Goal: Complete application form: Complete application form

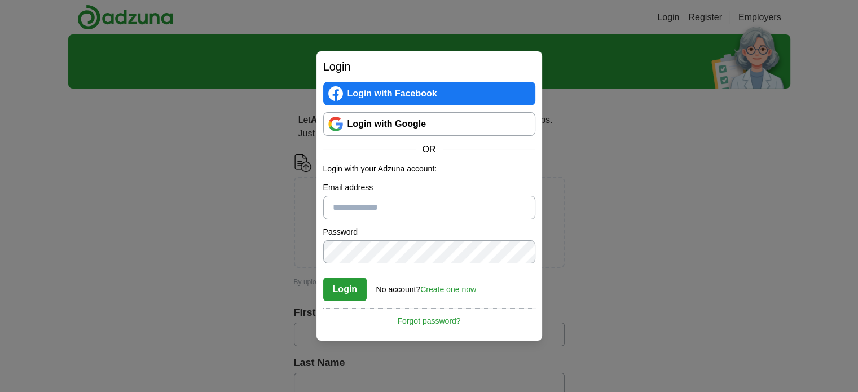
click at [409, 123] on link "Login with Google" at bounding box center [429, 124] width 212 height 24
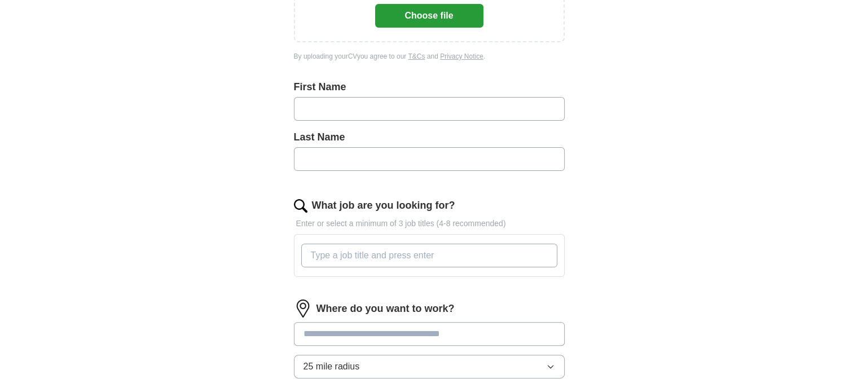
scroll to position [282, 0]
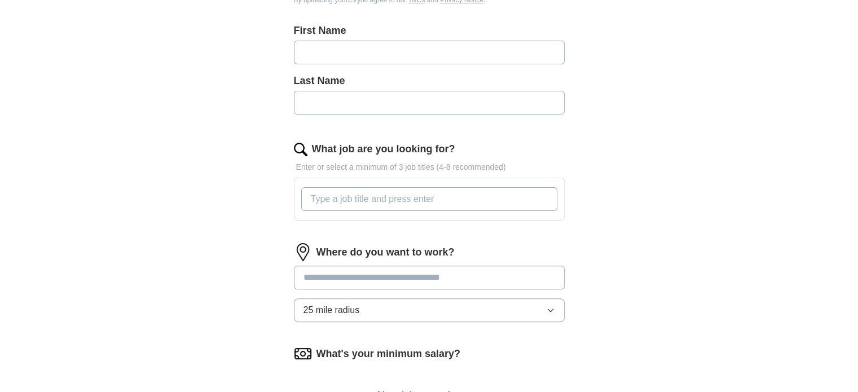
click at [481, 282] on input at bounding box center [429, 278] width 271 height 24
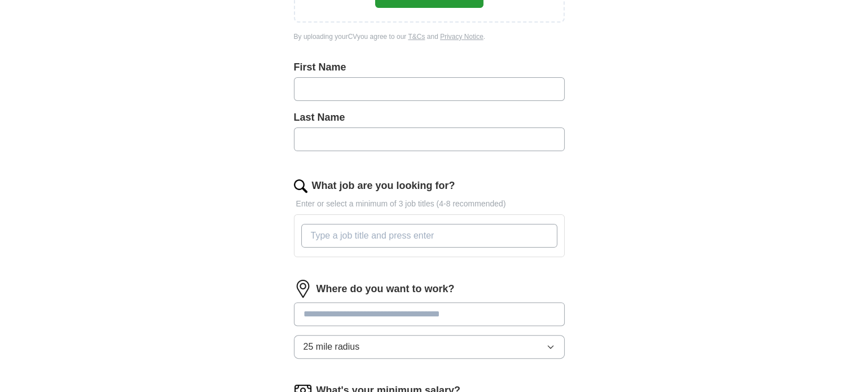
scroll to position [226, 0]
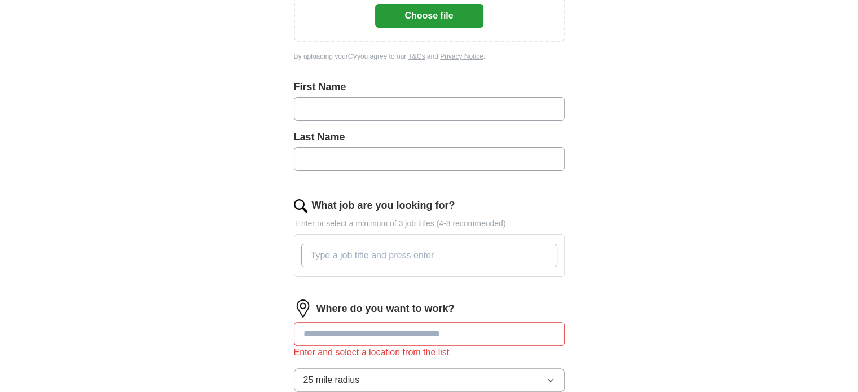
click at [463, 241] on div at bounding box center [429, 255] width 260 height 33
click at [440, 255] on input "What job are you looking for?" at bounding box center [429, 256] width 256 height 24
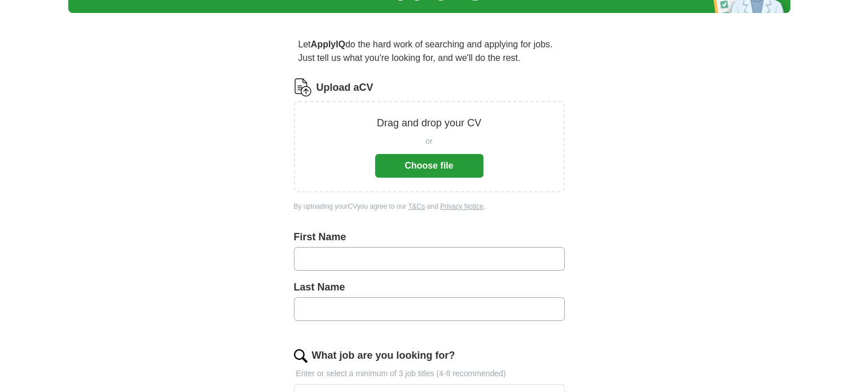
scroll to position [56, 0]
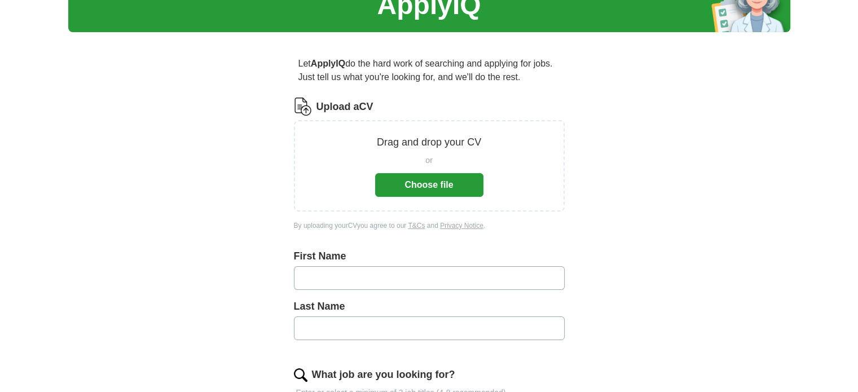
click at [419, 180] on button "Choose file" at bounding box center [429, 185] width 108 height 24
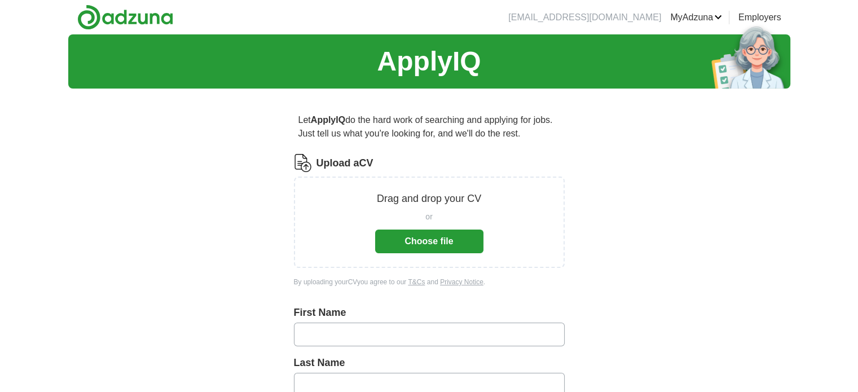
click at [427, 253] on div "Drag and drop your CV or Choose file" at bounding box center [429, 221] width 271 height 91
click at [426, 244] on button "Choose file" at bounding box center [429, 241] width 108 height 24
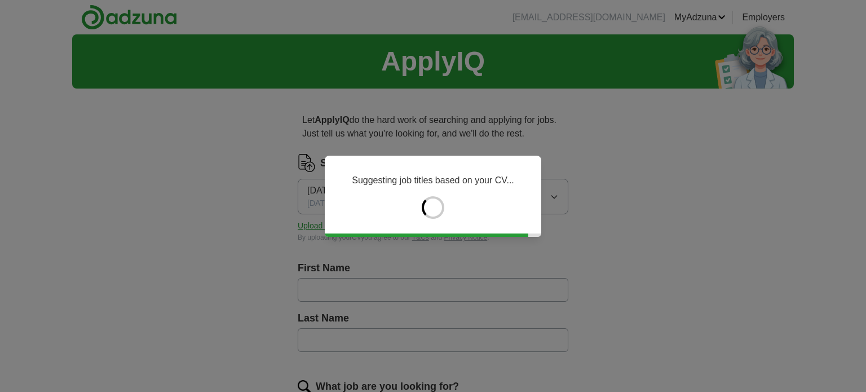
type input "*******"
type input "**********"
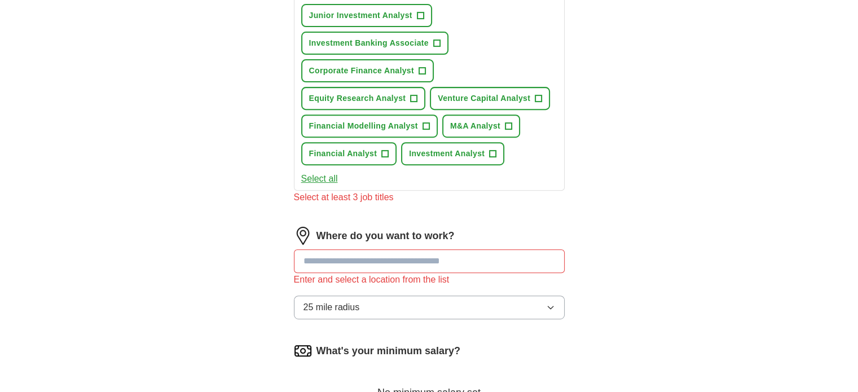
scroll to position [507, 0]
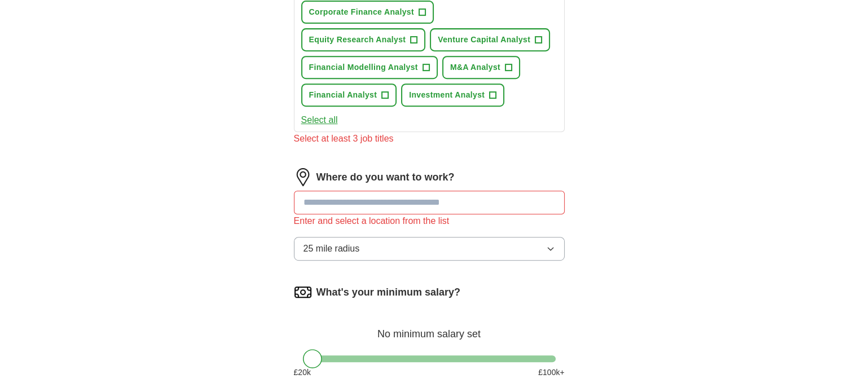
click at [440, 191] on input at bounding box center [429, 203] width 271 height 24
type input "*"
type input "******"
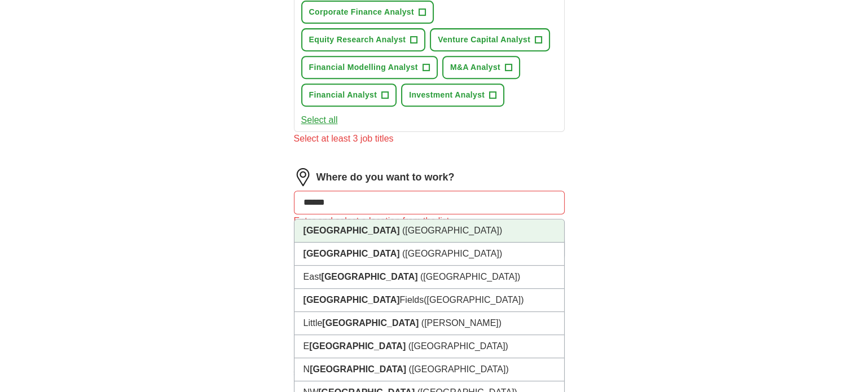
click at [372, 223] on li "[GEOGRAPHIC_DATA] ([GEOGRAPHIC_DATA])" at bounding box center [428, 230] width 269 height 23
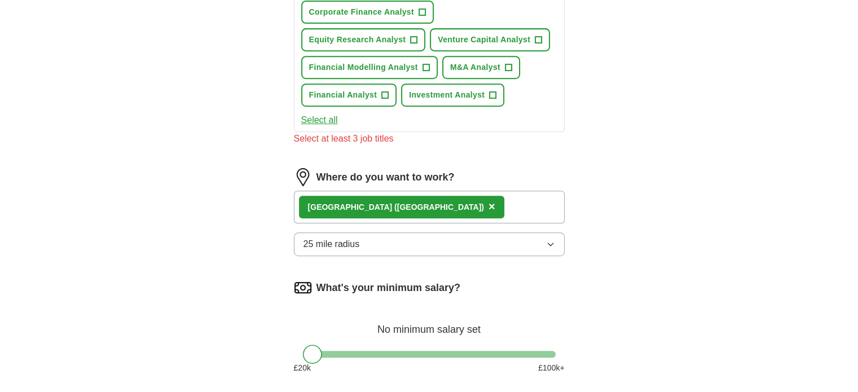
click at [440, 241] on button "25 mile radius" at bounding box center [429, 244] width 271 height 24
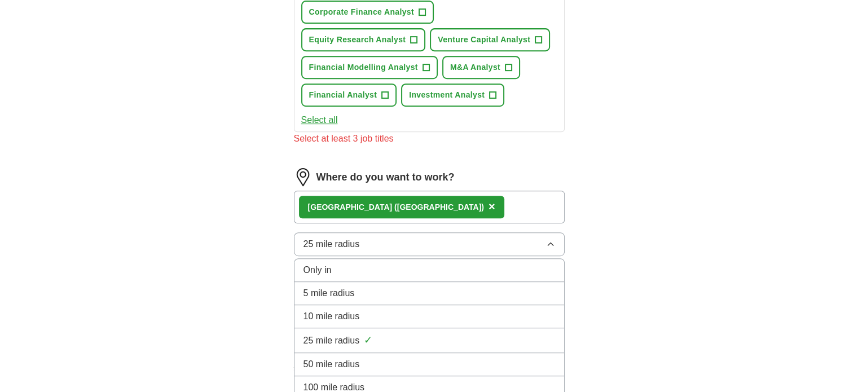
click at [441, 240] on button "25 mile radius" at bounding box center [429, 244] width 271 height 24
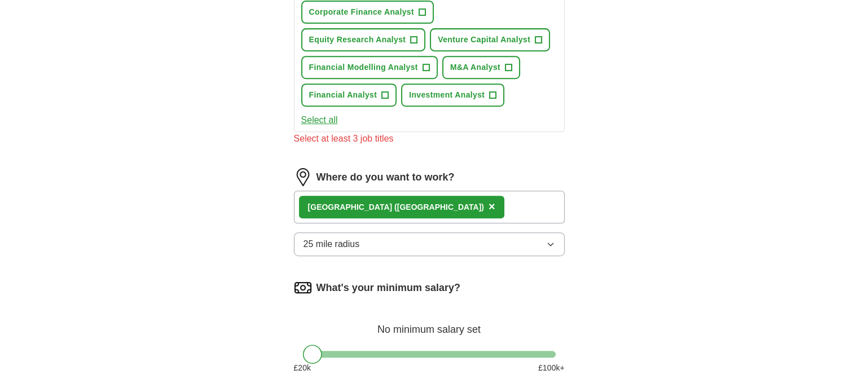
click at [442, 240] on button "25 mile radius" at bounding box center [429, 244] width 271 height 24
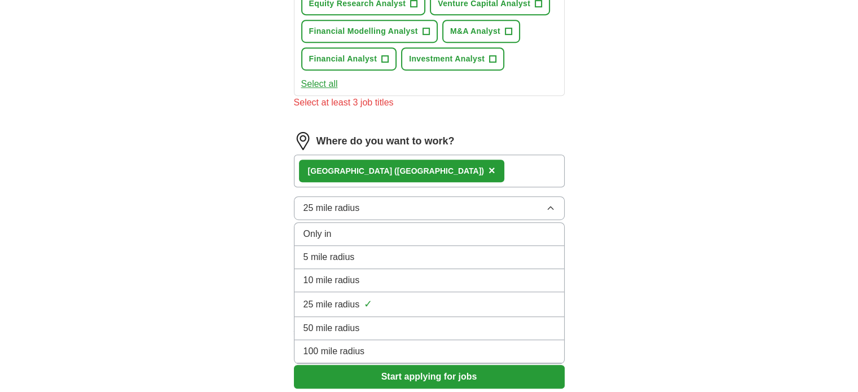
scroll to position [564, 0]
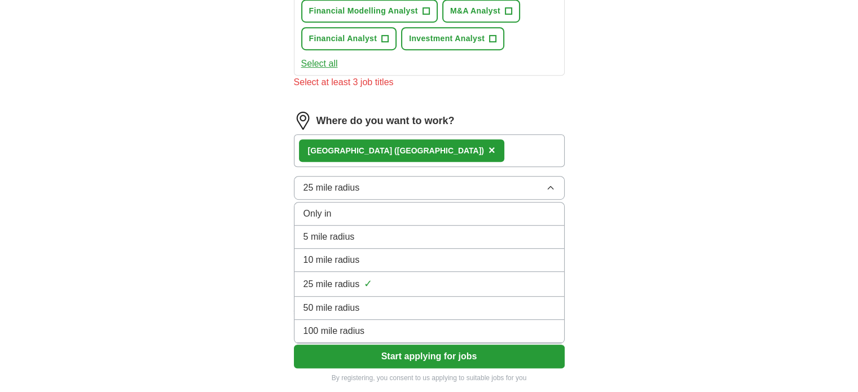
click at [405, 324] on div "100 mile radius" at bounding box center [428, 331] width 251 height 14
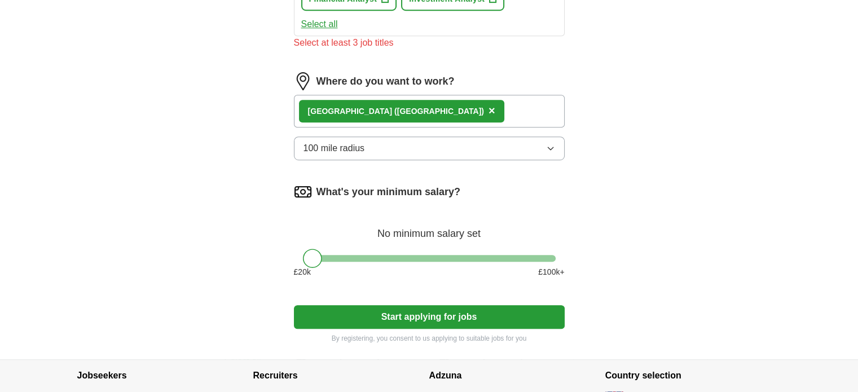
scroll to position [620, 0]
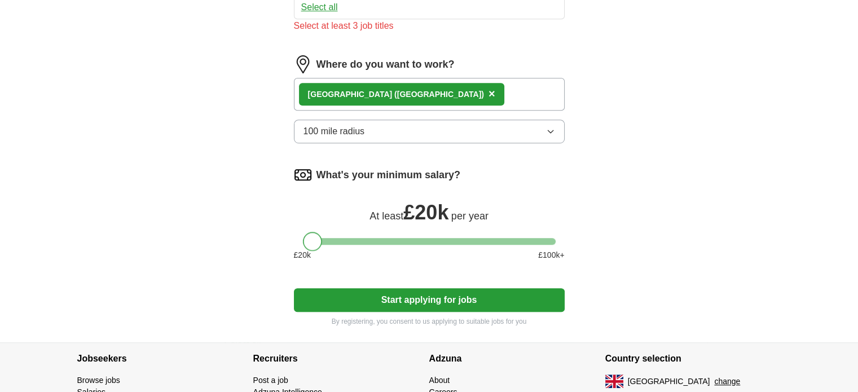
drag, startPoint x: 311, startPoint y: 241, endPoint x: 299, endPoint y: 242, distance: 11.9
click at [299, 242] on div "What's your minimum salary? At least £ 20k per year £ 20 k £ 100 k+" at bounding box center [429, 218] width 271 height 104
drag, startPoint x: 320, startPoint y: 238, endPoint x: 331, endPoint y: 238, distance: 10.7
click at [331, 238] on div at bounding box center [326, 241] width 19 height 19
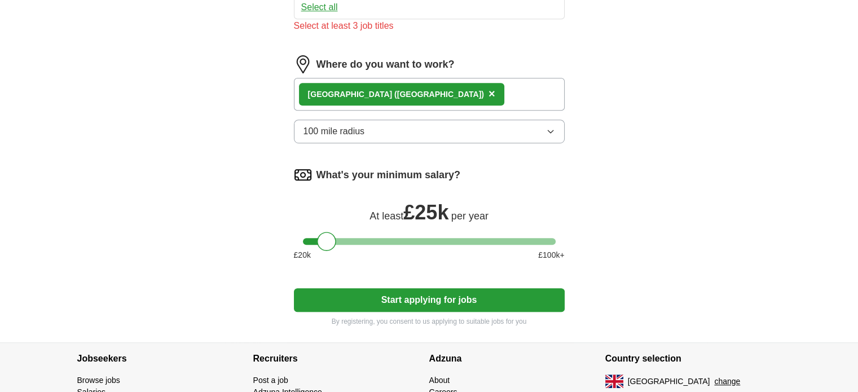
click at [336, 295] on button "Start applying for jobs" at bounding box center [429, 300] width 271 height 24
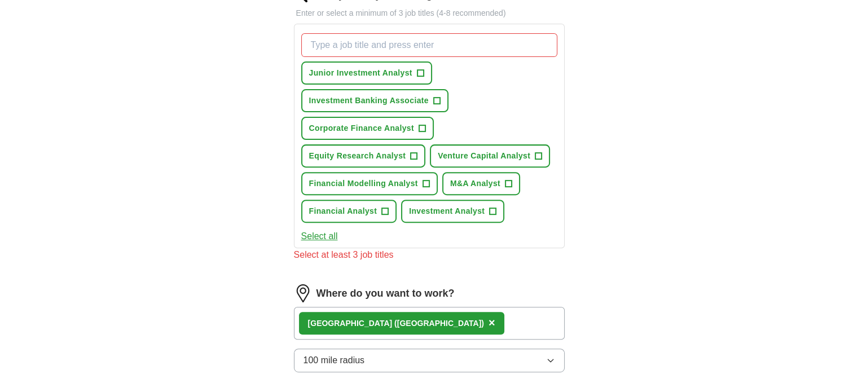
scroll to position [338, 0]
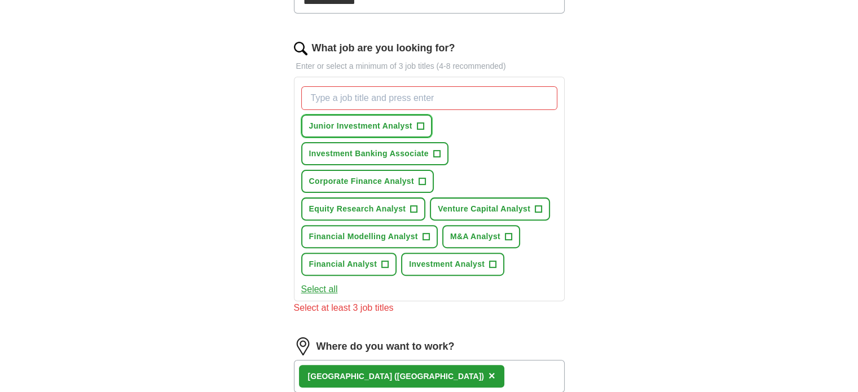
click at [417, 122] on span "+" at bounding box center [420, 126] width 7 height 9
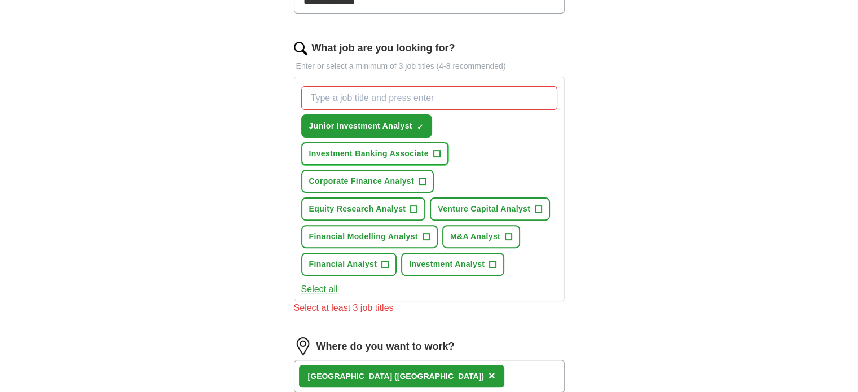
click at [413, 144] on button "Investment Banking Associate +" at bounding box center [374, 153] width 147 height 23
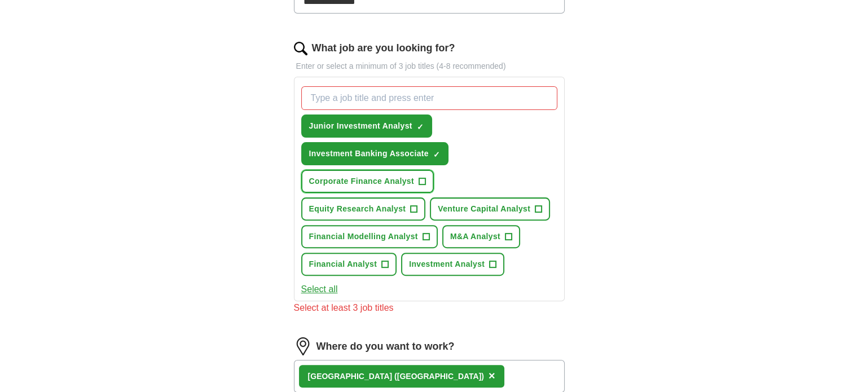
click at [405, 175] on span "Corporate Finance Analyst" at bounding box center [361, 181] width 105 height 12
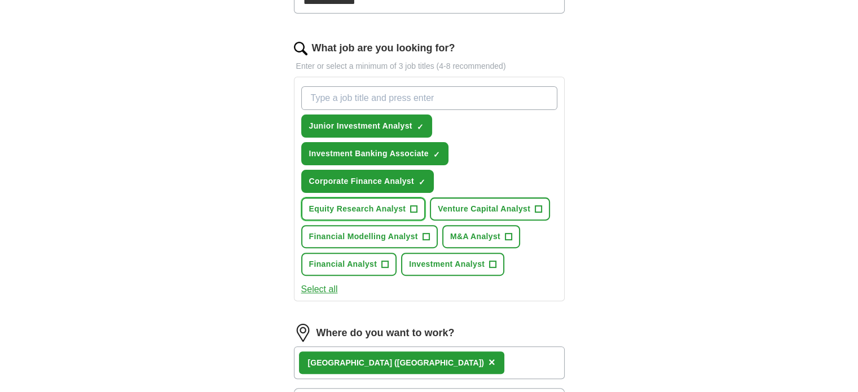
click at [399, 197] on button "Equity Research Analyst +" at bounding box center [363, 208] width 125 height 23
click at [391, 225] on button "Financial Modelling Analyst +" at bounding box center [369, 236] width 136 height 23
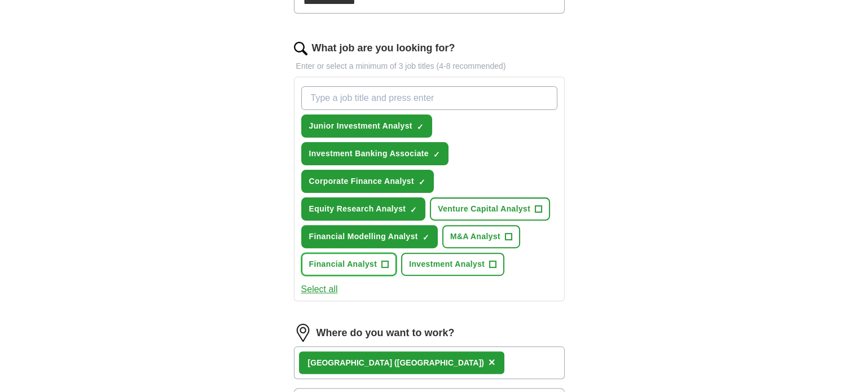
click at [364, 264] on span "Financial Analyst" at bounding box center [343, 264] width 68 height 12
click at [440, 271] on button "Investment Analyst +" at bounding box center [452, 264] width 103 height 23
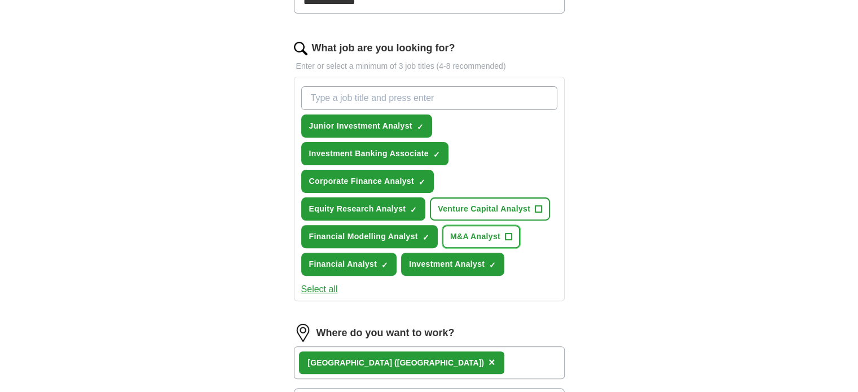
click at [465, 235] on span "M&A Analyst" at bounding box center [475, 237] width 50 height 12
click at [456, 204] on span "Venture Capital Analyst" at bounding box center [484, 209] width 92 height 12
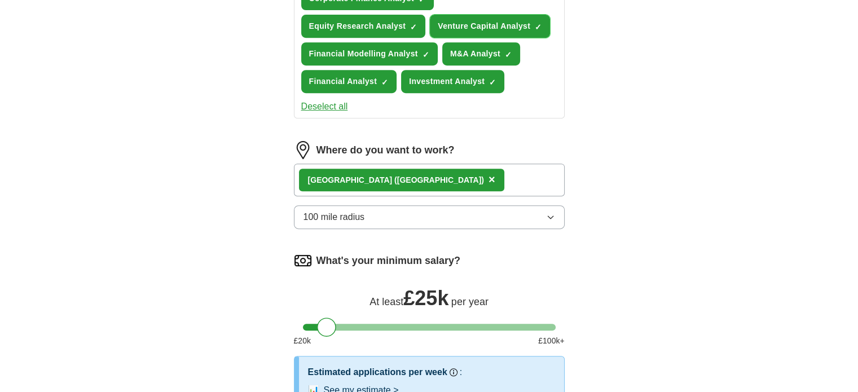
scroll to position [620, 0]
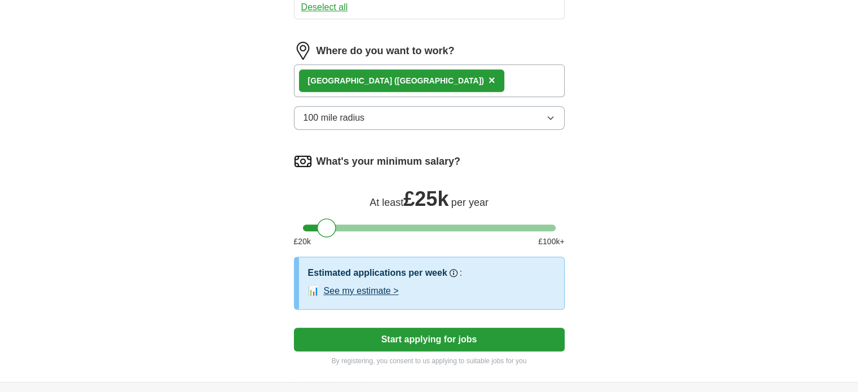
click at [387, 340] on button "Start applying for jobs" at bounding box center [429, 340] width 271 height 24
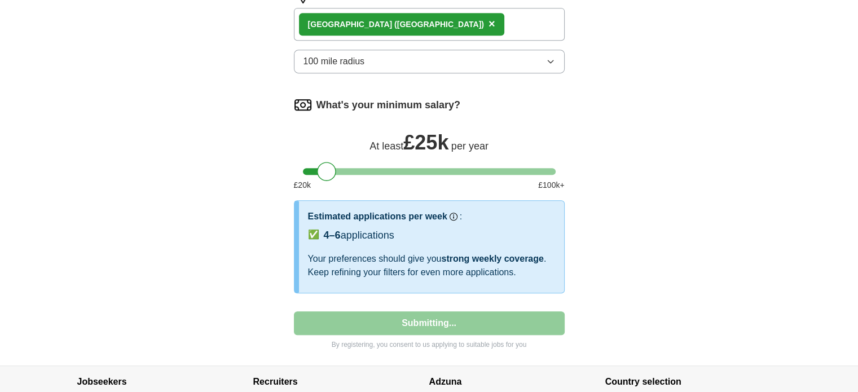
select select "**"
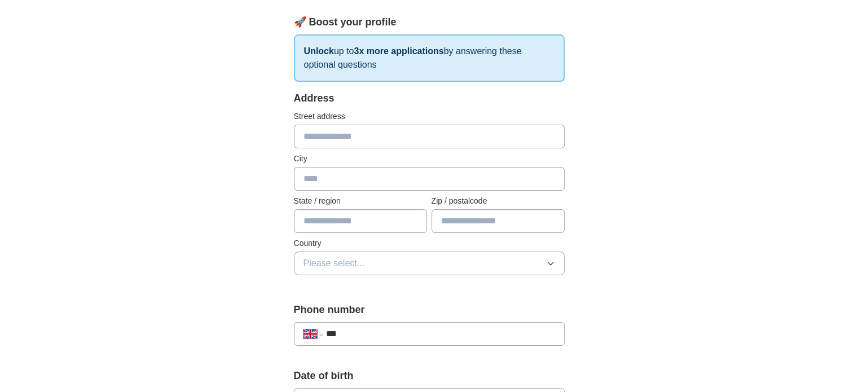
scroll to position [169, 0]
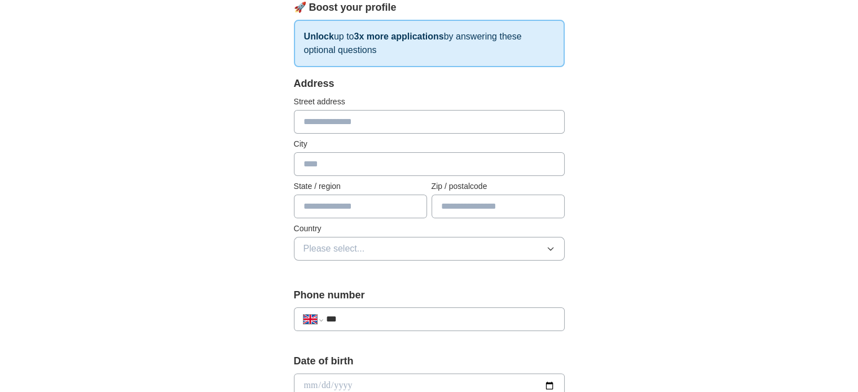
click at [368, 114] on input "text" at bounding box center [429, 122] width 271 height 24
type input "**********"
type input "******"
type input "*"
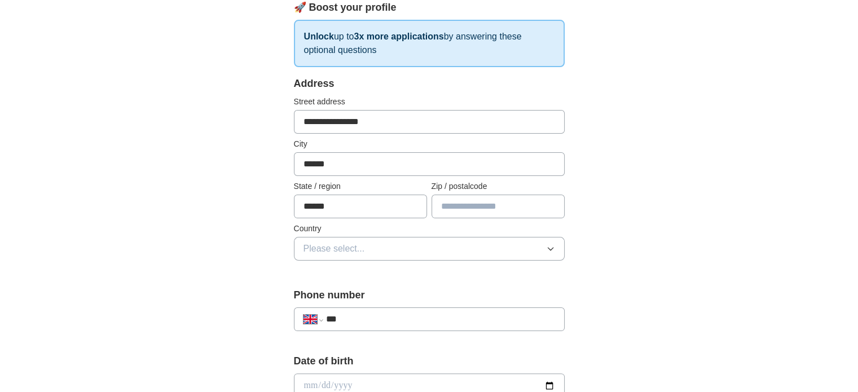
type input "******"
type input "*****"
click at [370, 247] on button "Please select..." at bounding box center [429, 249] width 271 height 24
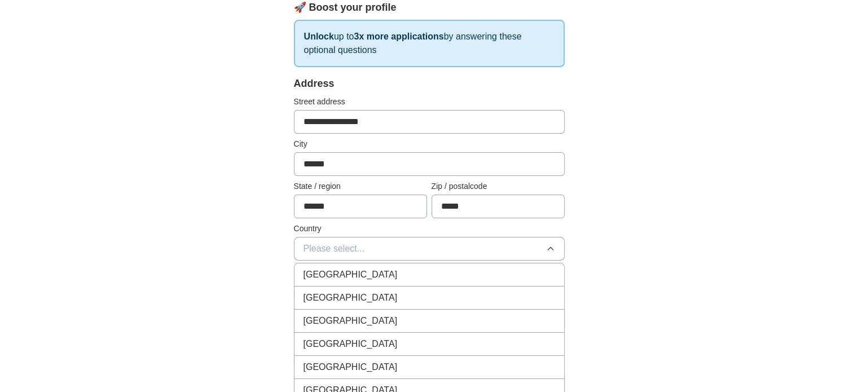
click at [362, 268] on span "[GEOGRAPHIC_DATA]" at bounding box center [350, 275] width 94 height 14
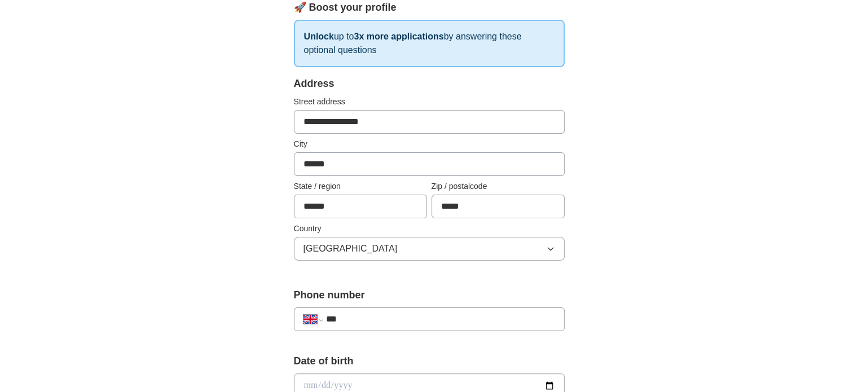
click at [378, 329] on div "**********" at bounding box center [429, 314] width 271 height 52
click at [381, 325] on div "**********" at bounding box center [429, 319] width 271 height 24
click at [383, 321] on input "***" at bounding box center [439, 319] width 229 height 14
type input "**********"
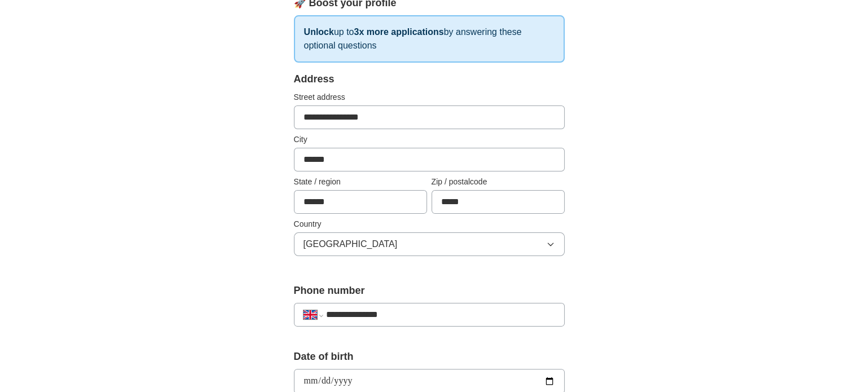
type input "**********"
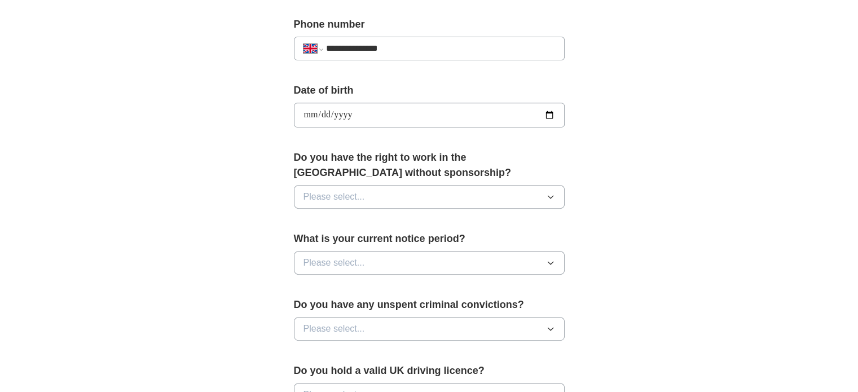
scroll to position [512, 0]
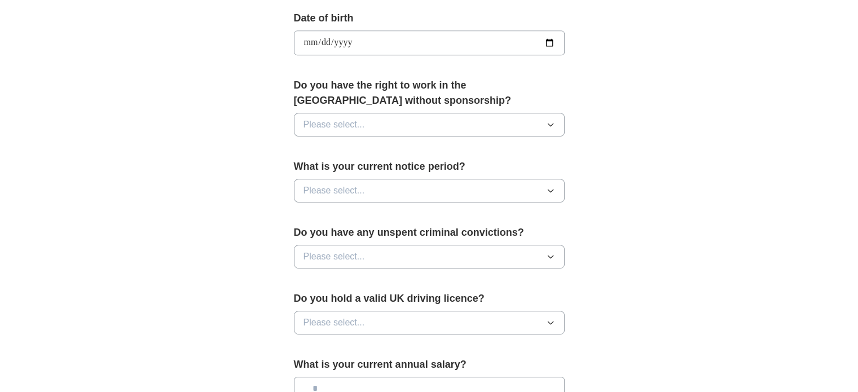
click at [381, 132] on button "Please select..." at bounding box center [429, 125] width 271 height 24
click at [375, 144] on div "Yes" at bounding box center [428, 151] width 251 height 14
click at [372, 186] on button "Please select..." at bounding box center [429, 191] width 271 height 24
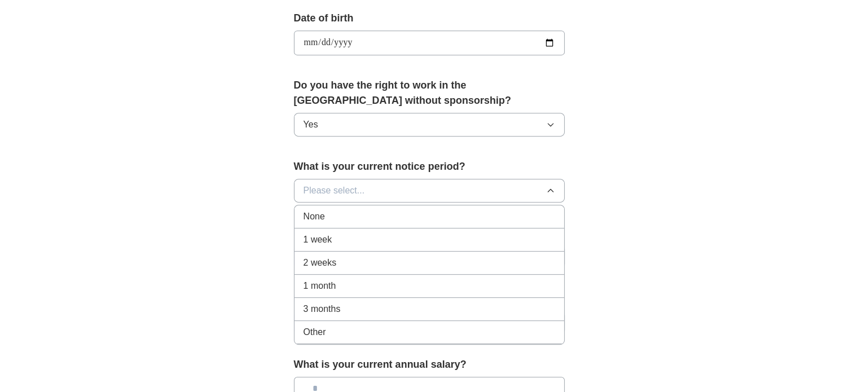
click at [365, 222] on li "None" at bounding box center [428, 216] width 269 height 23
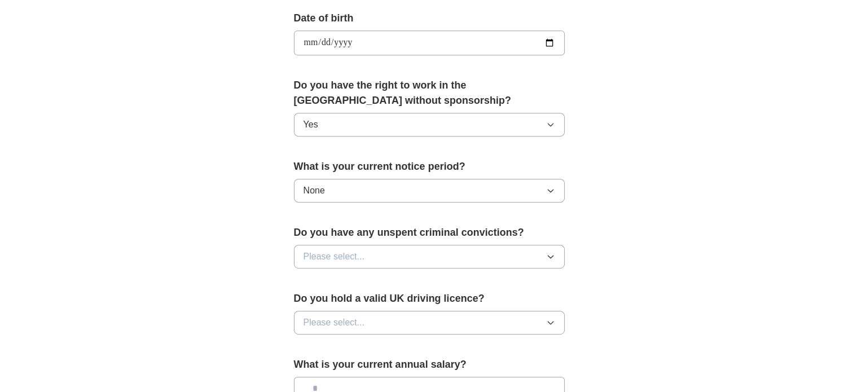
click at [369, 246] on button "Please select..." at bounding box center [429, 257] width 271 height 24
click at [364, 294] on li "No" at bounding box center [428, 305] width 269 height 23
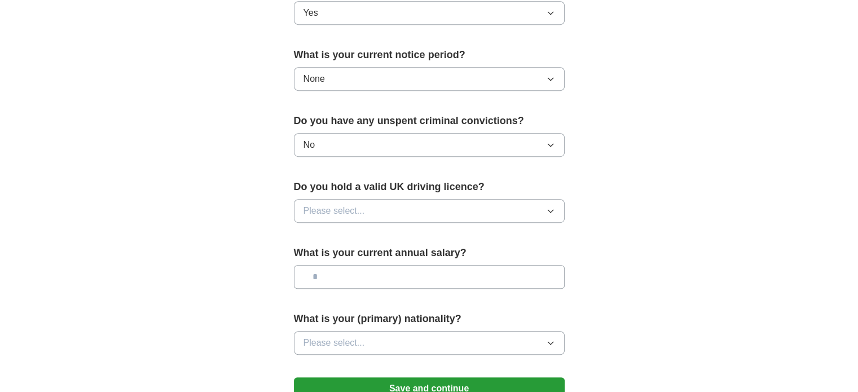
scroll to position [625, 0]
click at [341, 206] on span "Please select..." at bounding box center [333, 210] width 61 height 14
click at [341, 237] on div "Yes" at bounding box center [428, 236] width 251 height 14
click at [348, 272] on input "text" at bounding box center [429, 276] width 271 height 24
type input "**"
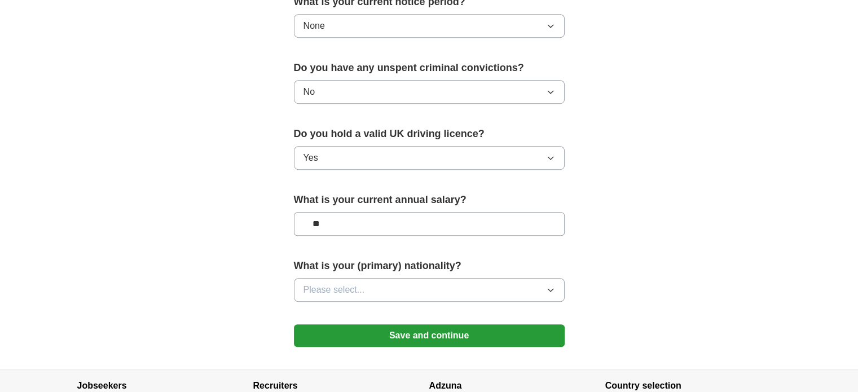
scroll to position [737, 0]
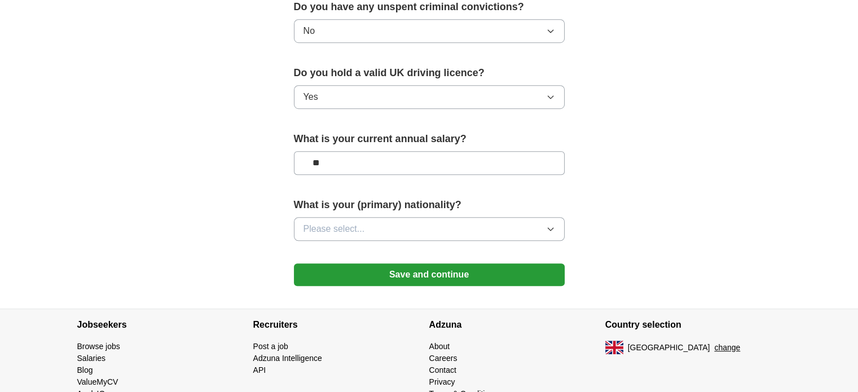
click at [378, 235] on button "Please select..." at bounding box center [429, 229] width 271 height 24
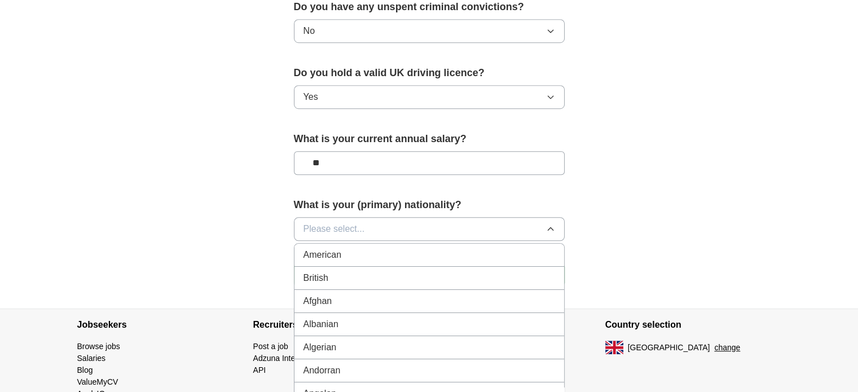
click at [365, 227] on button "Please select..." at bounding box center [429, 229] width 271 height 24
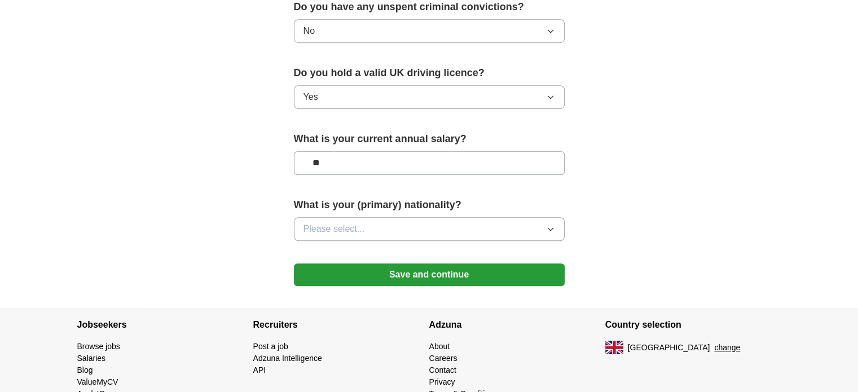
click at [365, 228] on button "Please select..." at bounding box center [429, 229] width 271 height 24
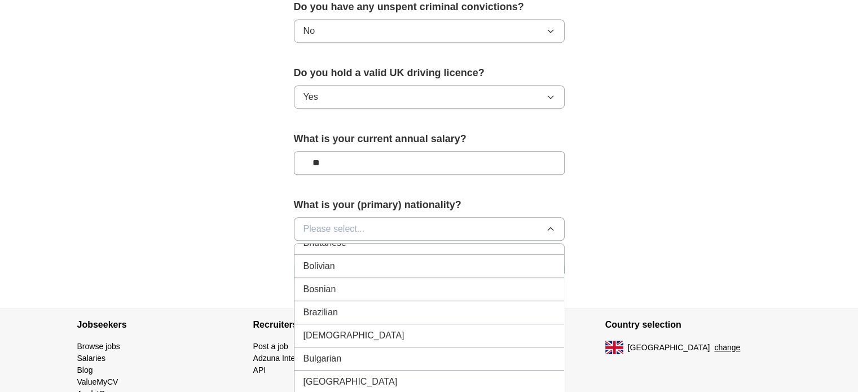
scroll to position [564, 0]
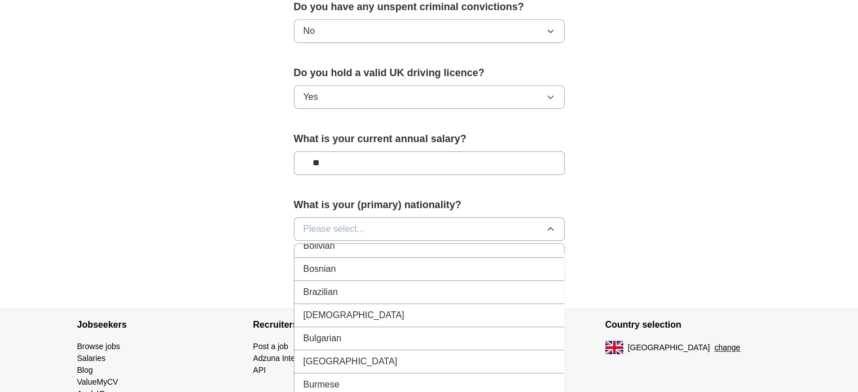
click at [359, 290] on div "Brazilian" at bounding box center [428, 292] width 251 height 14
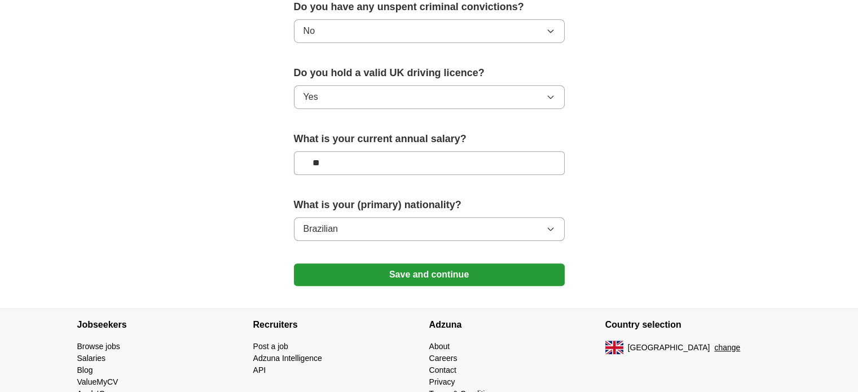
click at [385, 277] on button "Save and continue" at bounding box center [429, 274] width 271 height 23
